Goal: Complete application form

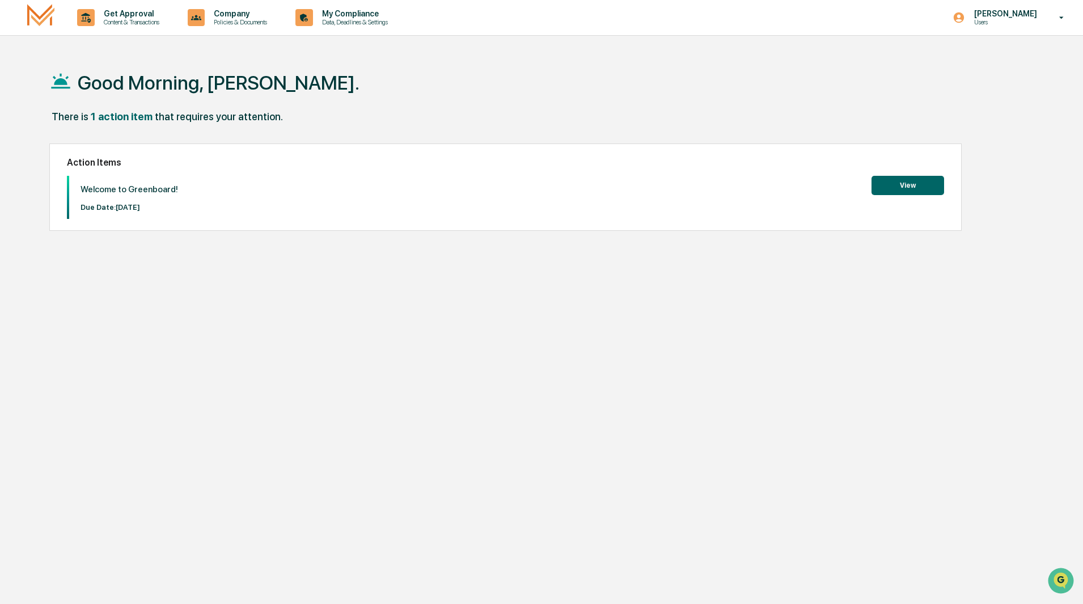
click at [923, 182] on button "View" at bounding box center [907, 185] width 73 height 19
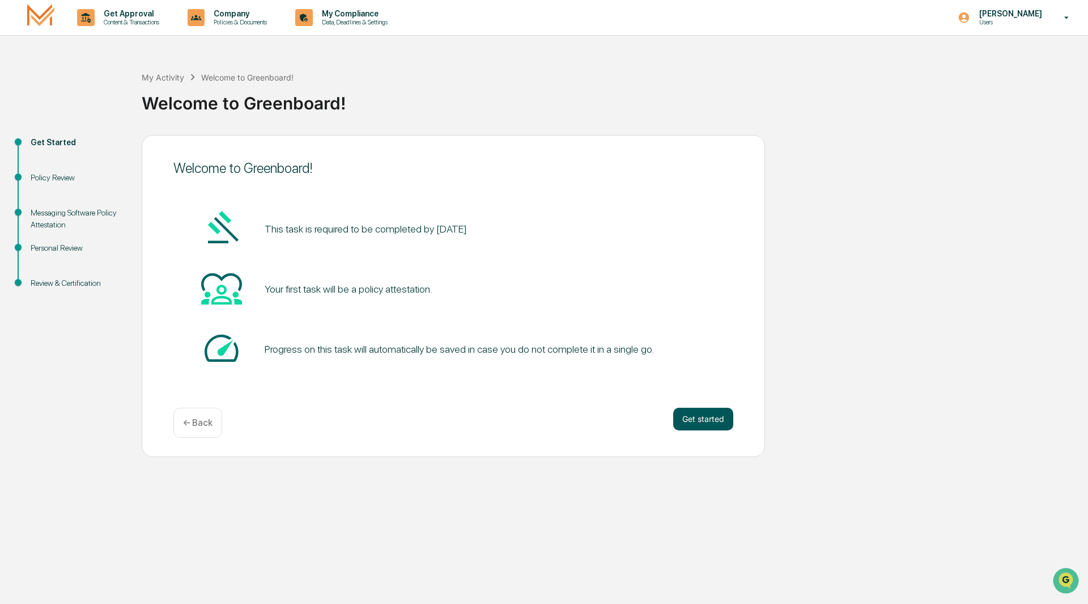
click at [710, 418] on button "Get started" at bounding box center [703, 419] width 60 height 23
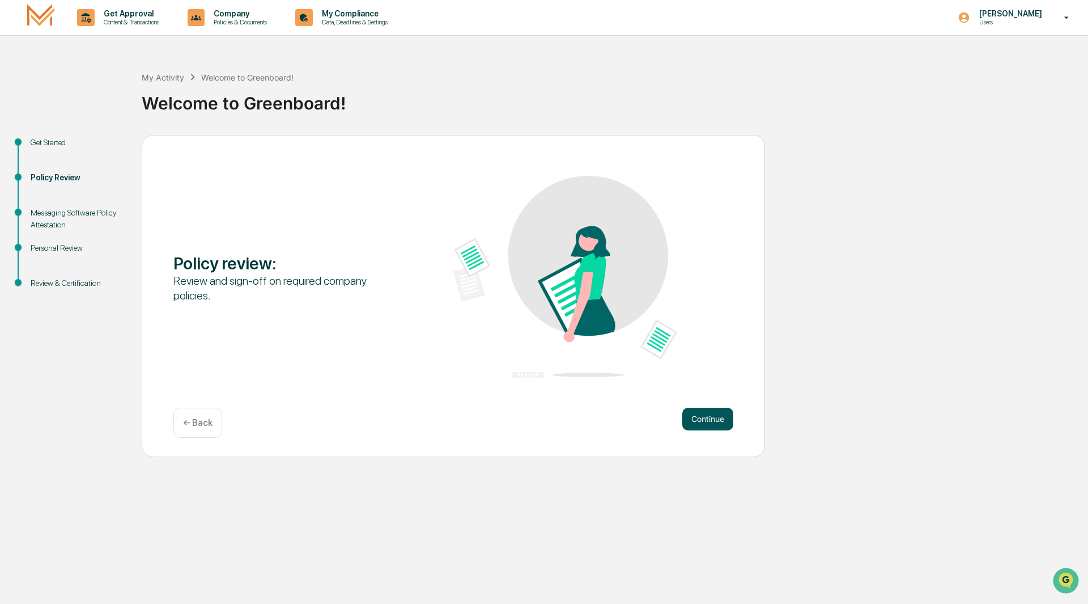
click at [709, 413] on button "Continue" at bounding box center [707, 419] width 51 height 23
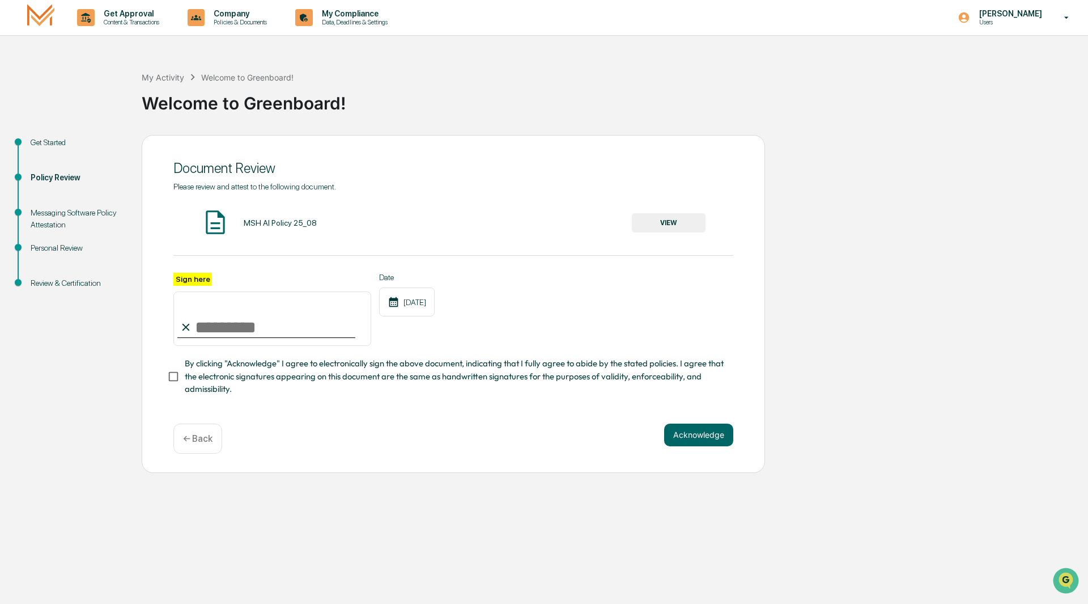
click at [675, 223] on button "VIEW" at bounding box center [669, 222] width 74 height 19
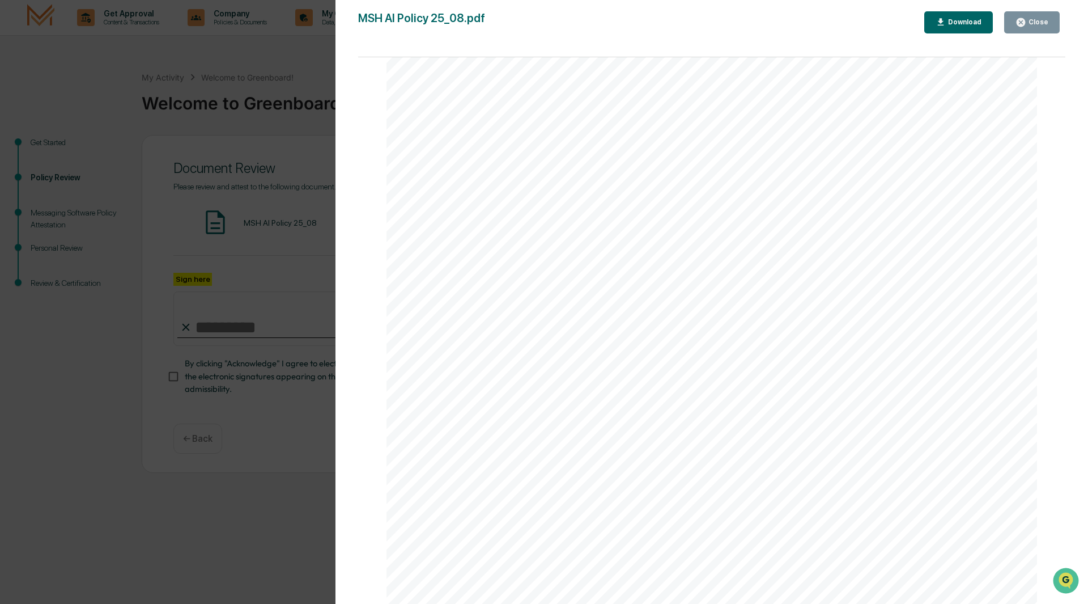
scroll to position [2080, 0]
click at [1044, 25] on div "Close" at bounding box center [1038, 22] width 22 height 8
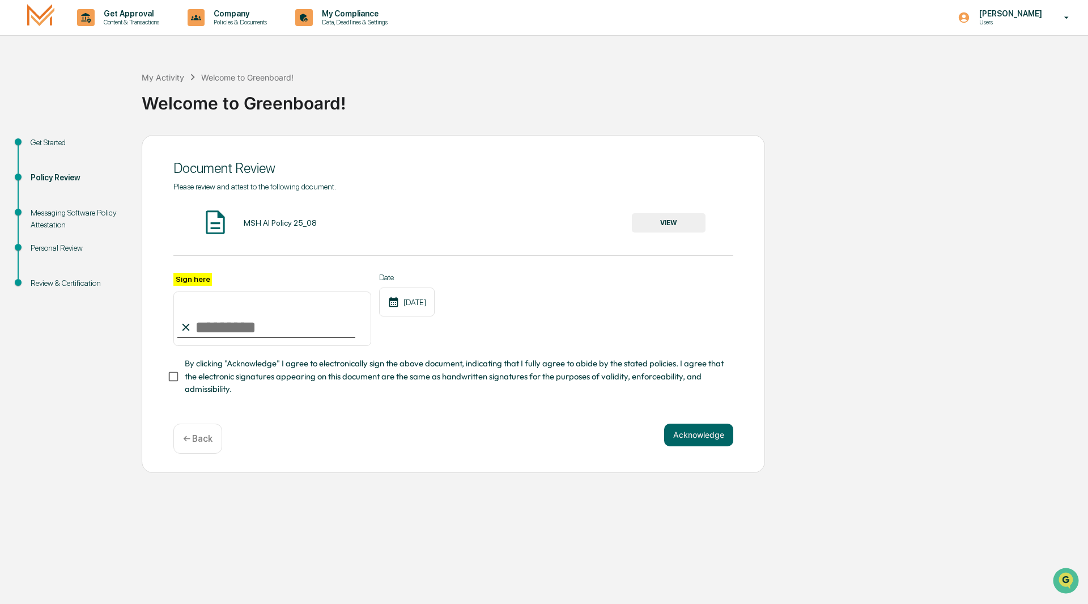
click at [224, 326] on input "Sign here" at bounding box center [272, 318] width 198 height 54
type input "**********"
click at [687, 435] on button "Acknowledge" at bounding box center [698, 434] width 69 height 23
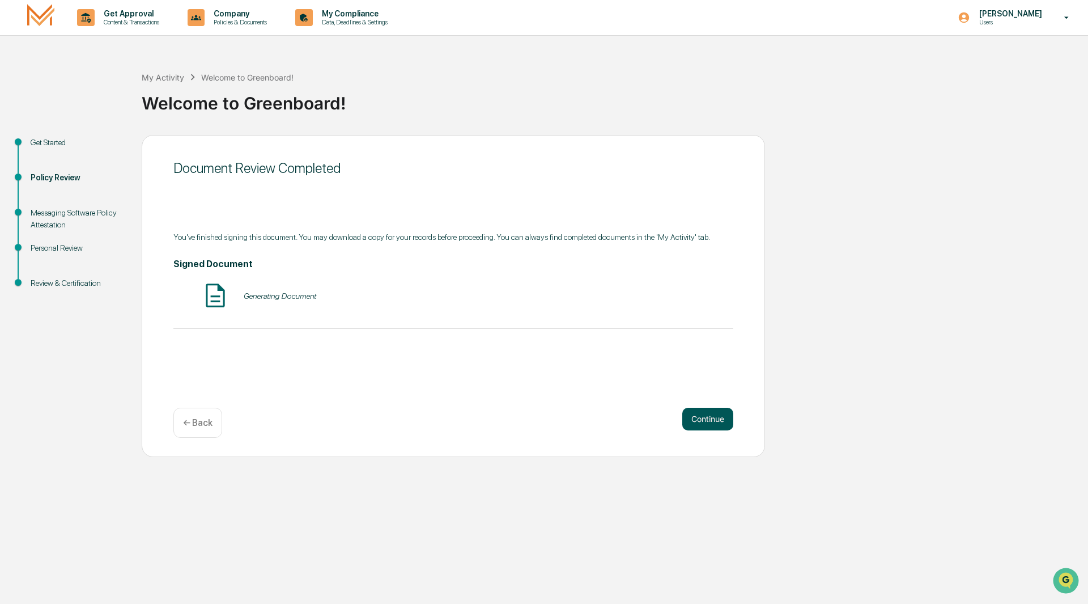
click at [699, 420] on button "Continue" at bounding box center [707, 419] width 51 height 23
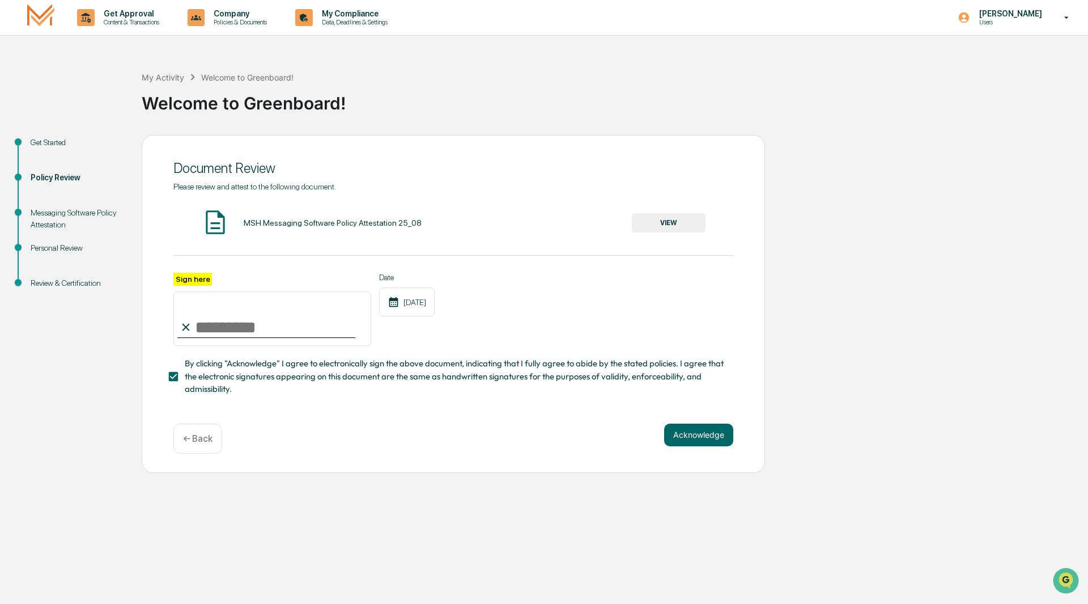
click at [208, 319] on input "Sign here" at bounding box center [272, 318] width 198 height 54
type input "**********"
click at [684, 223] on button "VIEW" at bounding box center [669, 222] width 74 height 19
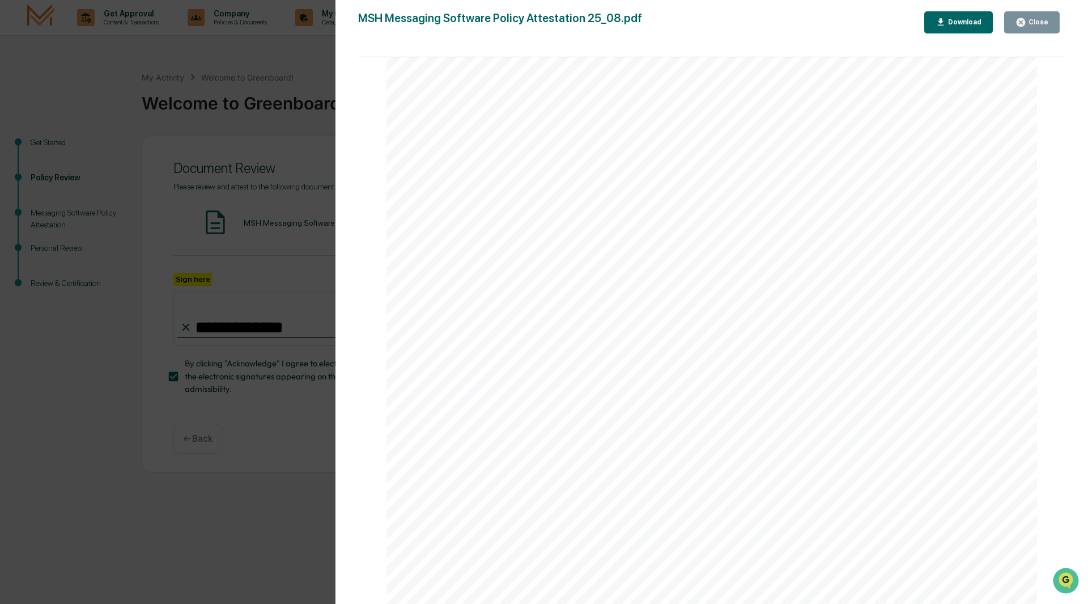
click at [1032, 28] on button "Close" at bounding box center [1032, 22] width 56 height 22
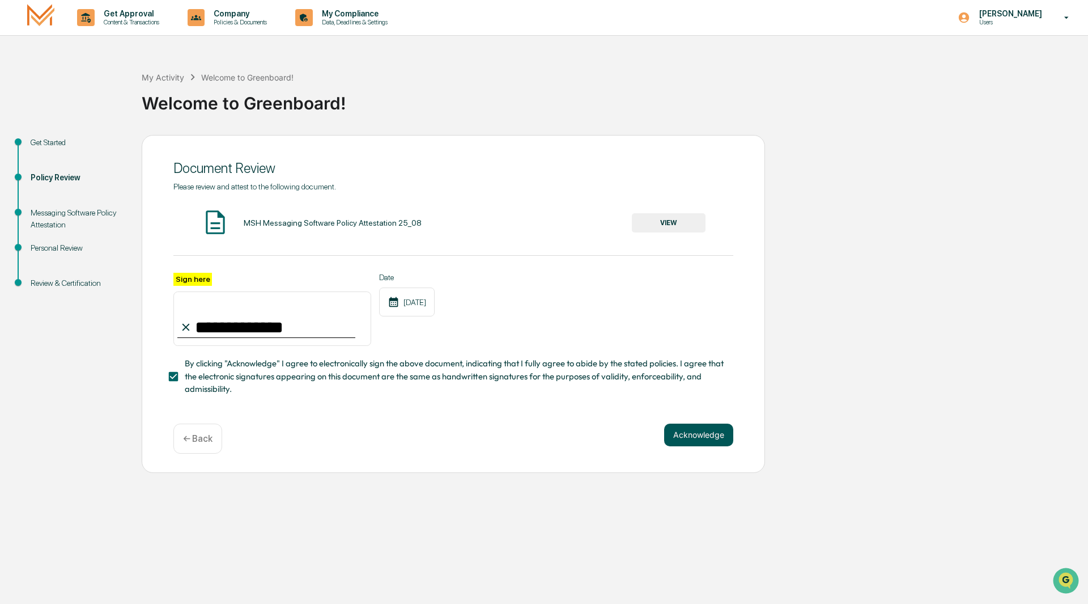
click at [689, 435] on button "Acknowledge" at bounding box center [698, 434] width 69 height 23
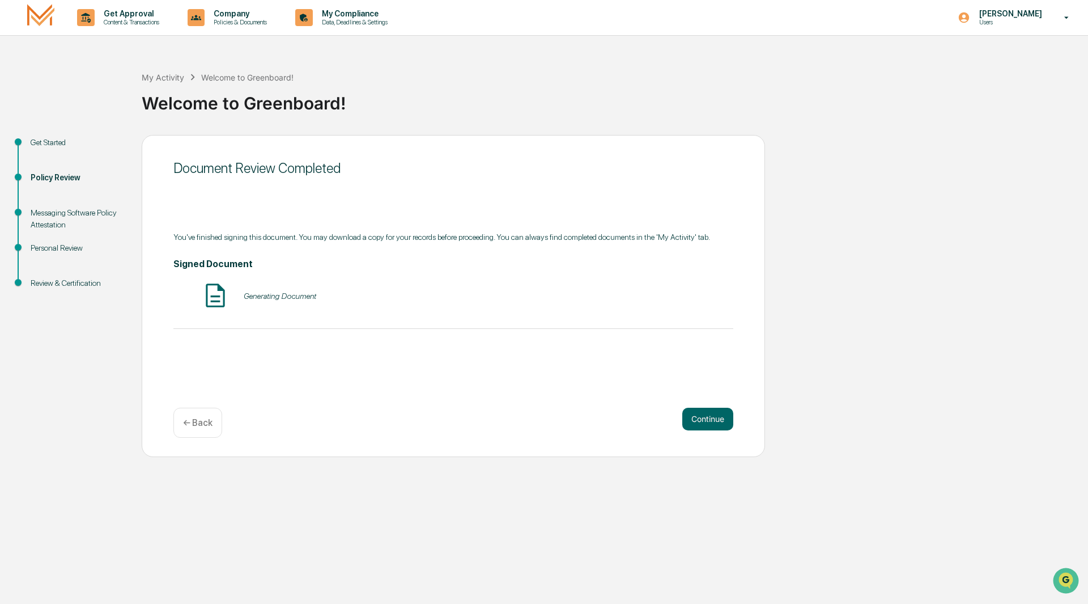
click at [689, 437] on div "Continue ← Back" at bounding box center [453, 423] width 560 height 30
click at [697, 422] on button "Continue" at bounding box center [707, 419] width 51 height 23
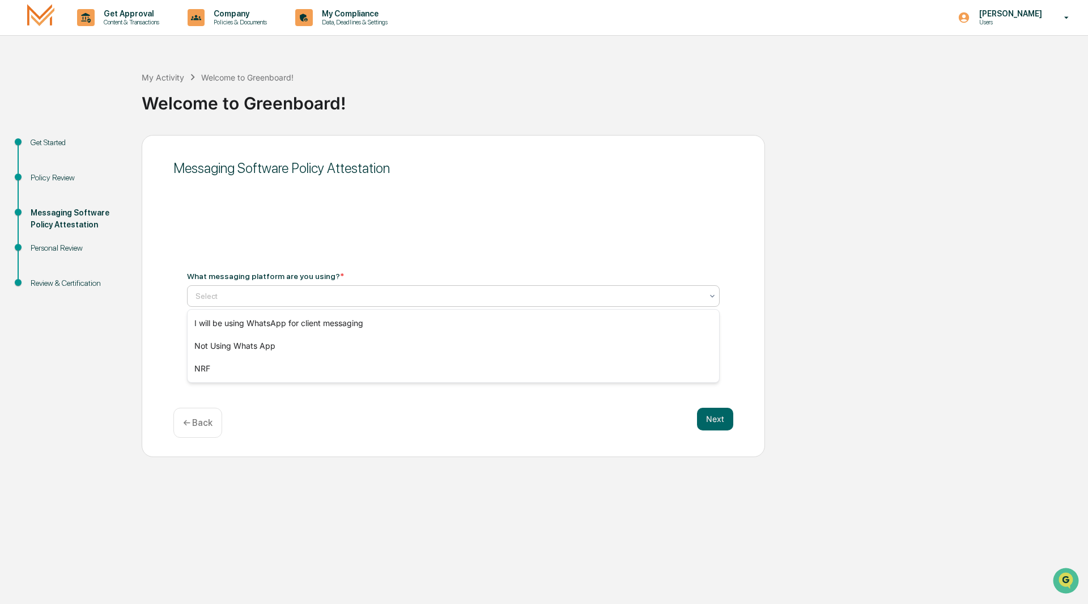
click at [707, 298] on div "Select" at bounding box center [449, 296] width 518 height 16
click at [348, 321] on div "I will be using WhatsApp for client messaging" at bounding box center [454, 323] width 532 height 23
click at [716, 417] on button "Next" at bounding box center [715, 419] width 36 height 23
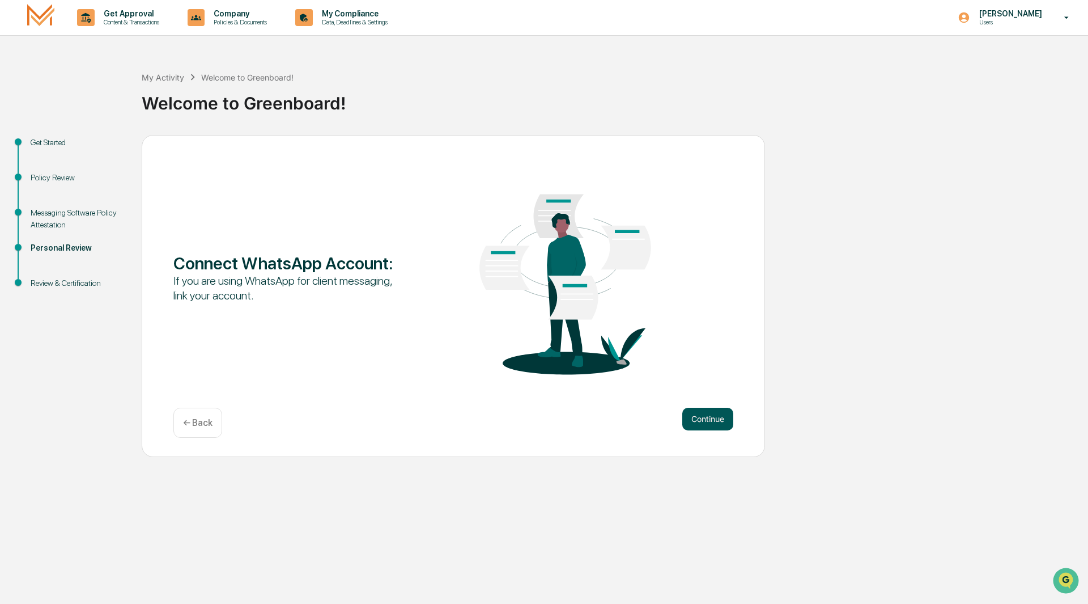
click at [705, 415] on button "Continue" at bounding box center [707, 419] width 51 height 23
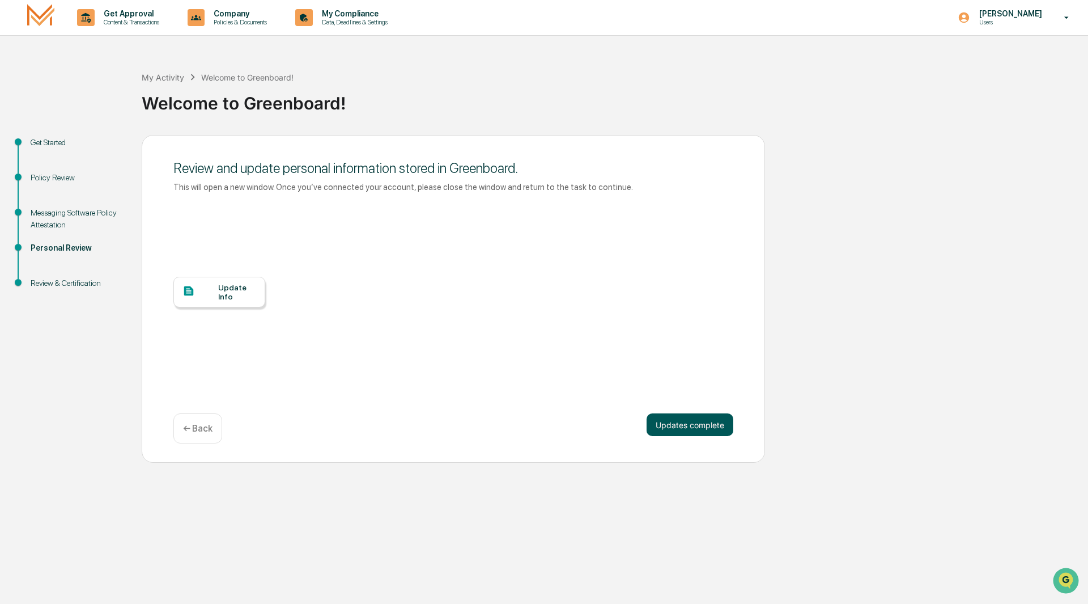
click at [694, 419] on button "Updates complete" at bounding box center [690, 424] width 87 height 23
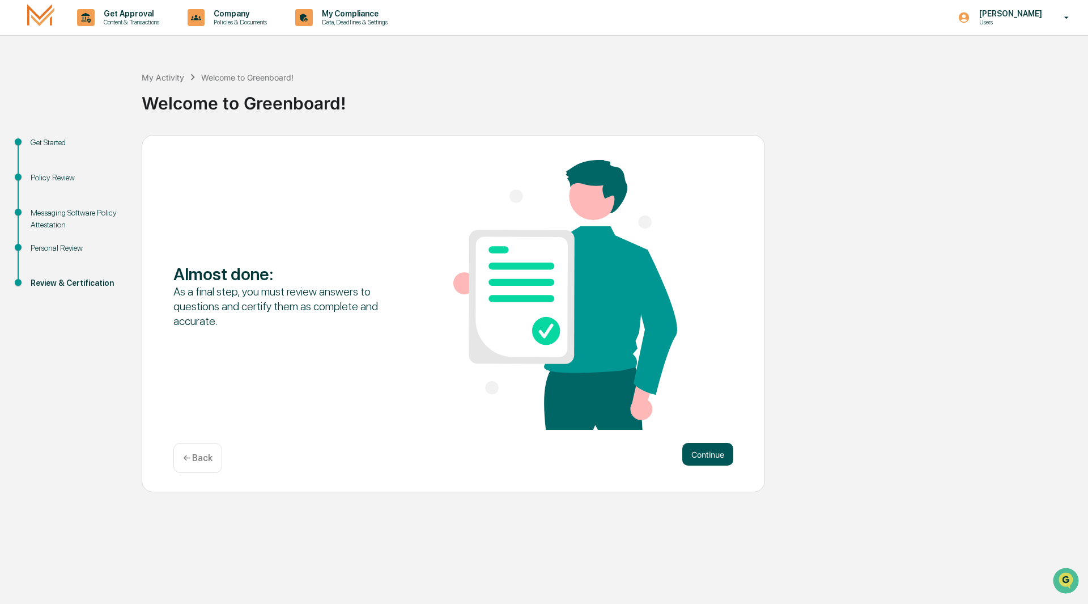
click at [703, 460] on button "Continue" at bounding box center [707, 454] width 51 height 23
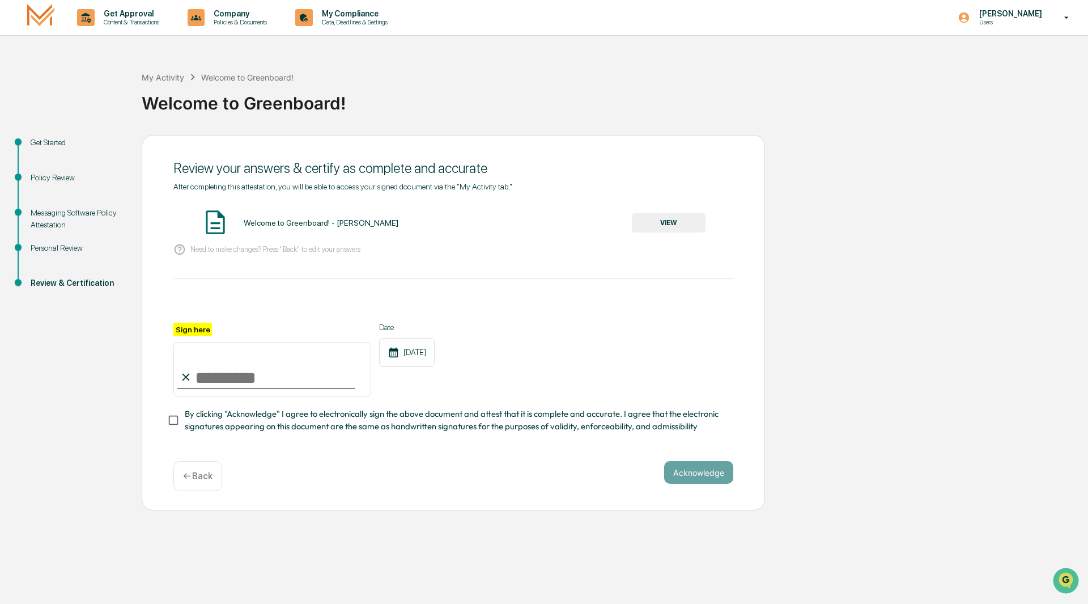
click at [207, 374] on input "Sign here" at bounding box center [272, 369] width 198 height 54
type input "**********"
click at [295, 482] on div "Acknowledge ← Back" at bounding box center [453, 476] width 560 height 30
click at [690, 477] on button "Acknowledge" at bounding box center [698, 472] width 69 height 23
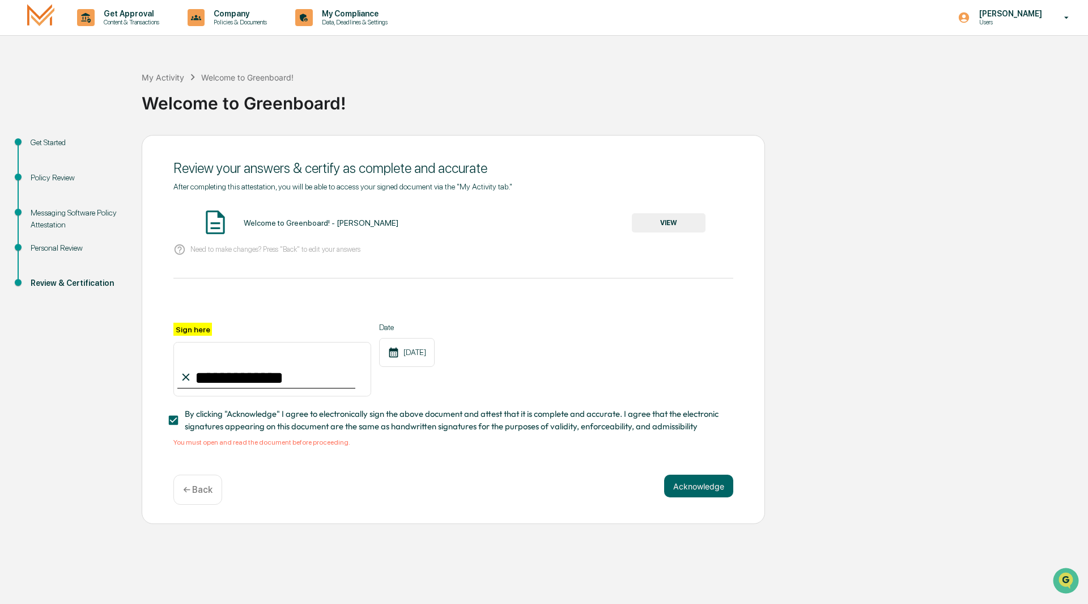
click at [686, 220] on button "VIEW" at bounding box center [669, 222] width 74 height 19
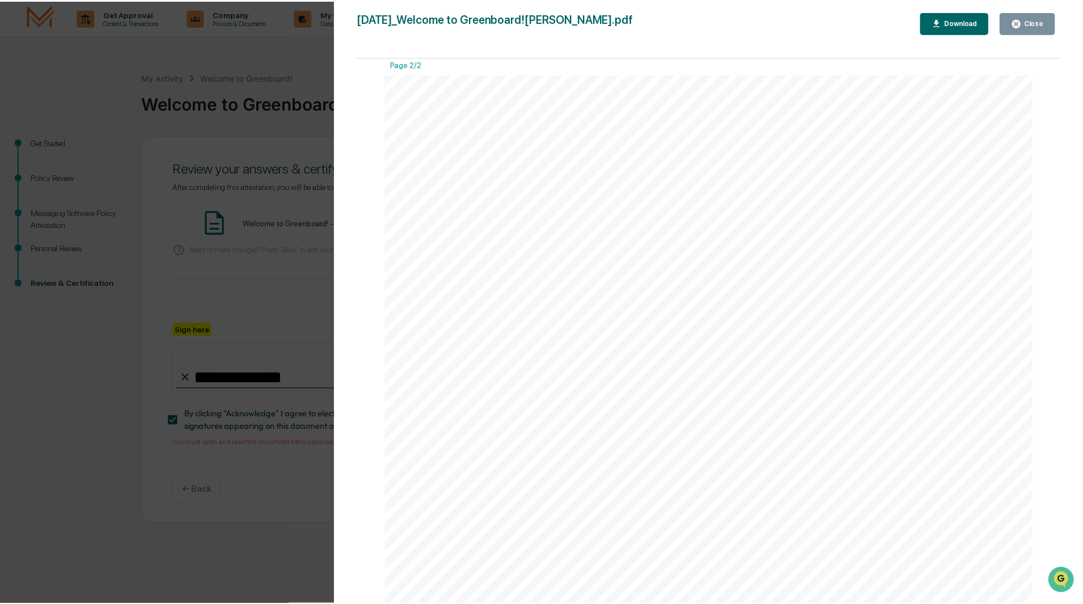
scroll to position [1357, 0]
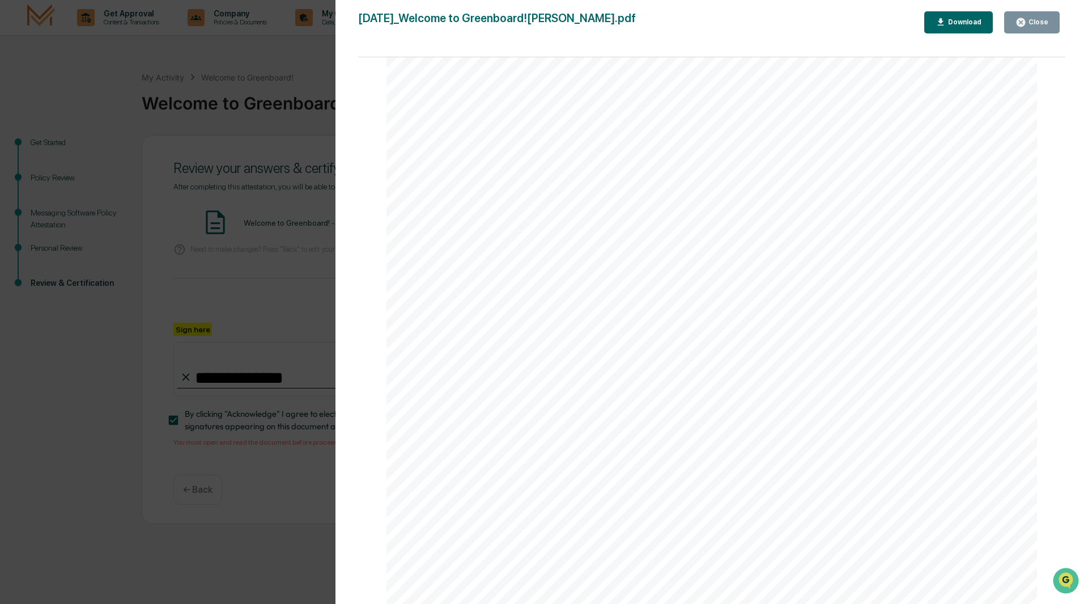
click at [1041, 23] on div "Close" at bounding box center [1038, 22] width 22 height 8
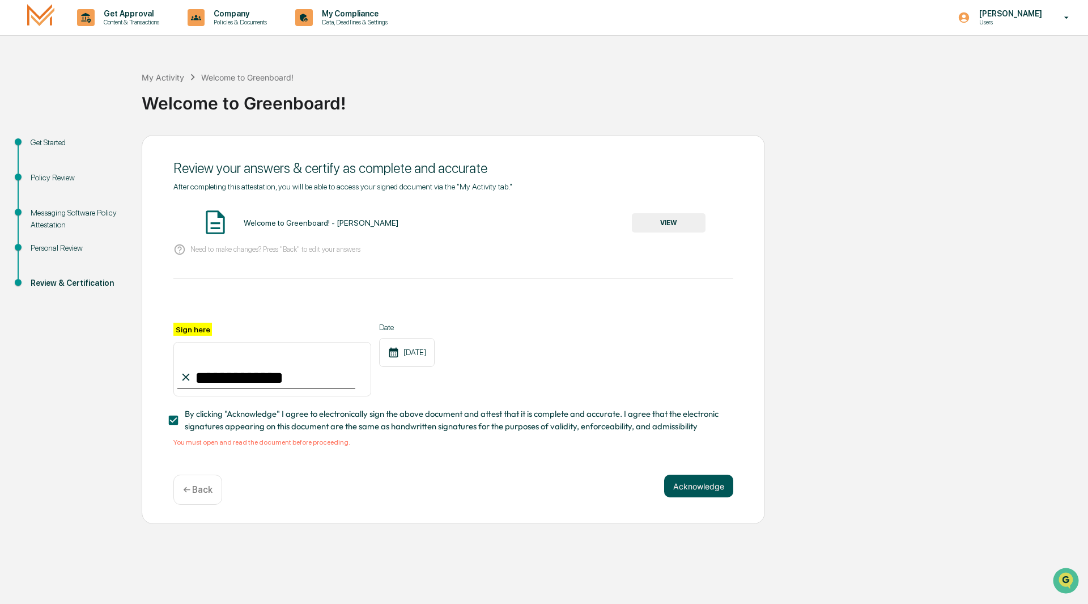
click at [698, 490] on button "Acknowledge" at bounding box center [698, 485] width 69 height 23
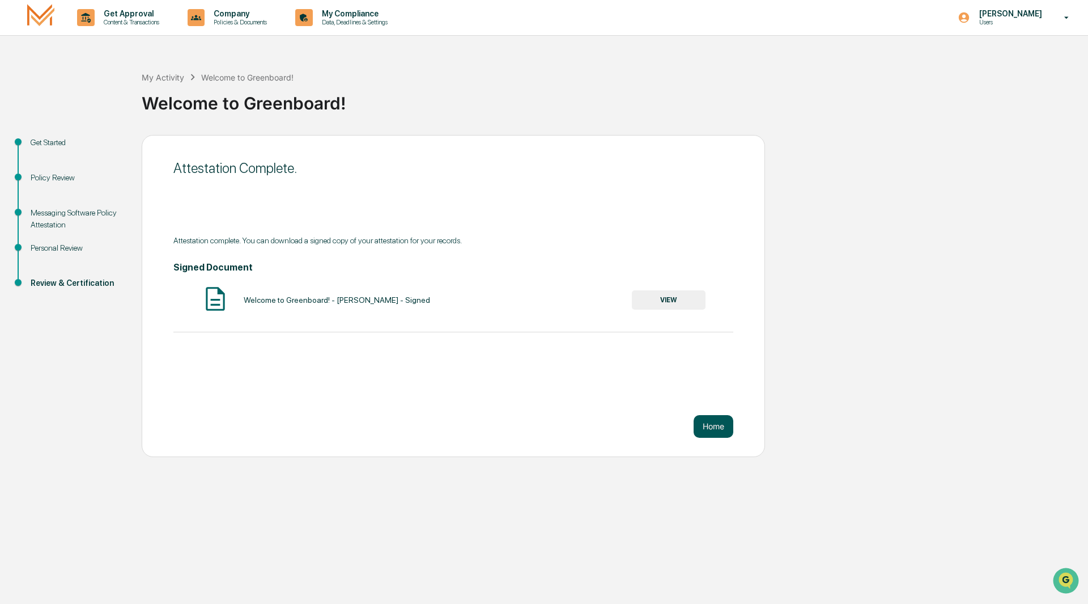
click at [711, 428] on button "Home" at bounding box center [714, 426] width 40 height 23
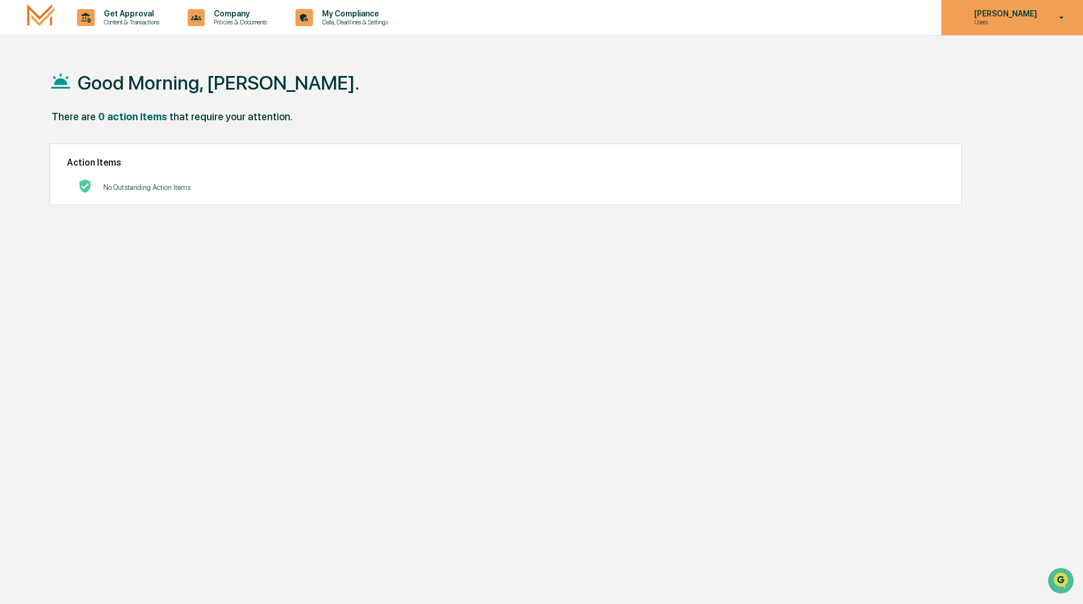
click at [1063, 12] on icon at bounding box center [1061, 17] width 20 height 11
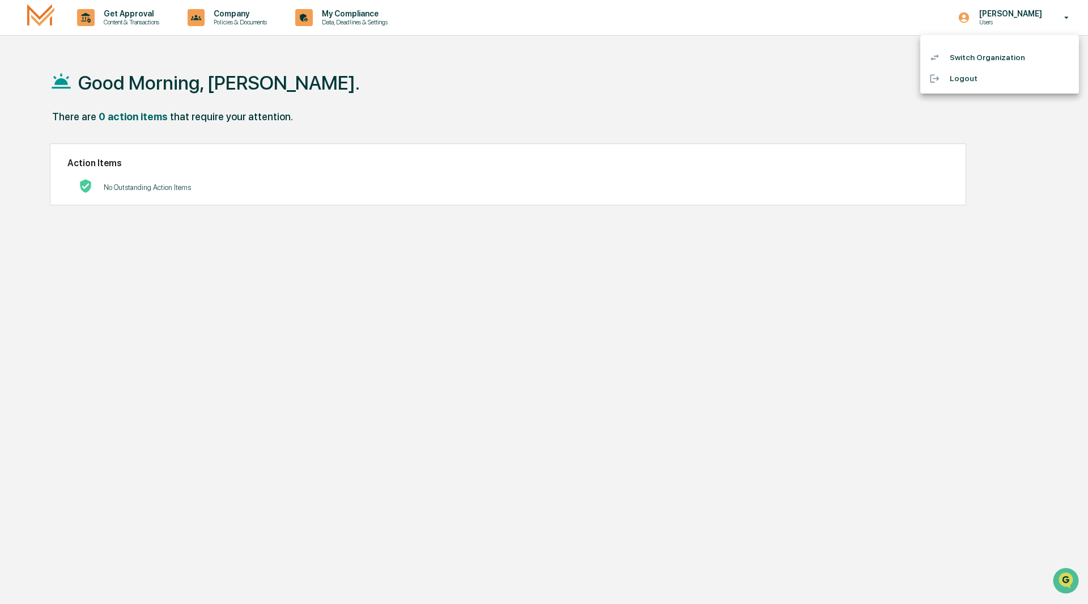
click at [976, 59] on li "Switch Organization" at bounding box center [1000, 57] width 159 height 21
